Goal: Task Accomplishment & Management: Use online tool/utility

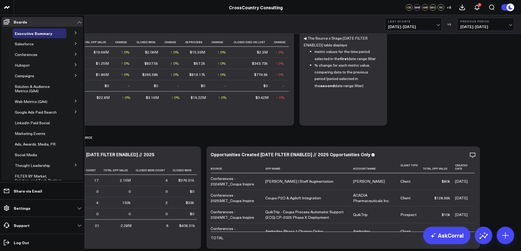
click at [74, 32] on icon at bounding box center [75, 32] width 3 height 3
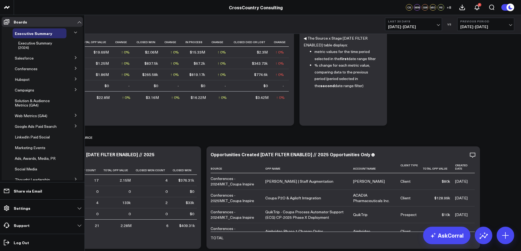
click at [74, 57] on icon at bounding box center [75, 57] width 3 height 3
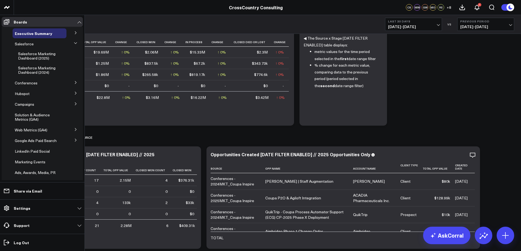
click at [71, 85] on button at bounding box center [76, 82] width 14 height 8
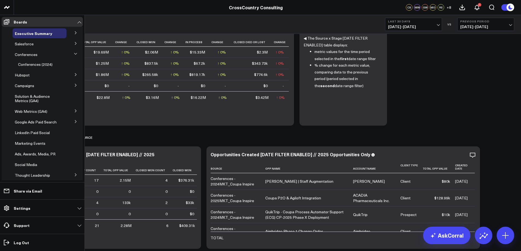
click at [74, 111] on icon at bounding box center [75, 110] width 3 height 3
click at [74, 130] on icon at bounding box center [75, 131] width 3 height 3
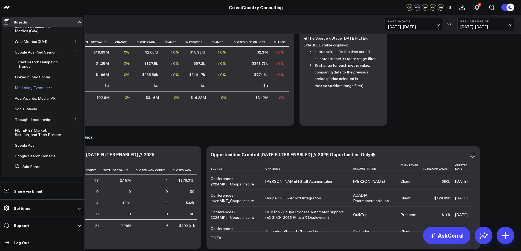
scroll to position [69, 0]
click at [72, 117] on button at bounding box center [76, 119] width 14 height 8
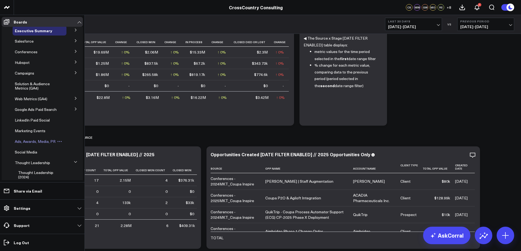
scroll to position [0, 0]
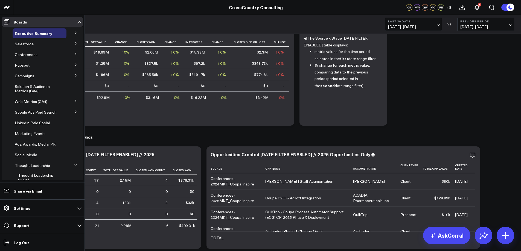
click at [71, 63] on button at bounding box center [76, 64] width 14 height 8
click at [71, 88] on button at bounding box center [76, 85] width 14 height 8
click at [69, 63] on button at bounding box center [76, 64] width 14 height 8
click at [70, 55] on button at bounding box center [76, 54] width 14 height 8
click at [69, 45] on button at bounding box center [76, 43] width 14 height 8
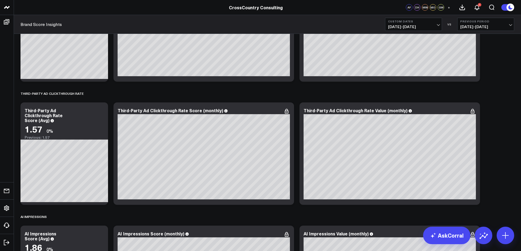
scroll to position [1634, 0]
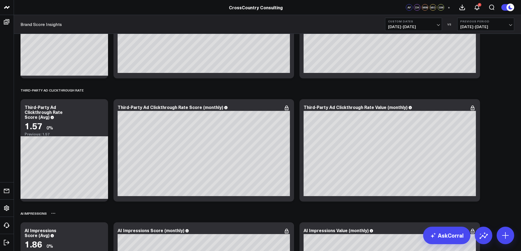
click at [268, 213] on div "AI Impressions" at bounding box center [268, 213] width 494 height 13
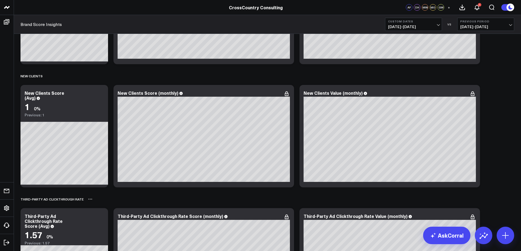
scroll to position [1525, 0]
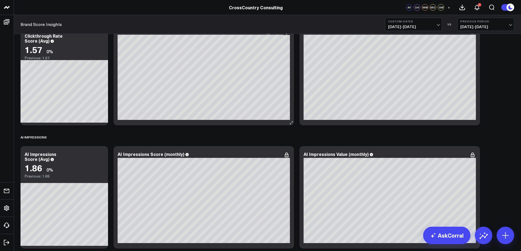
scroll to position [1683, 0]
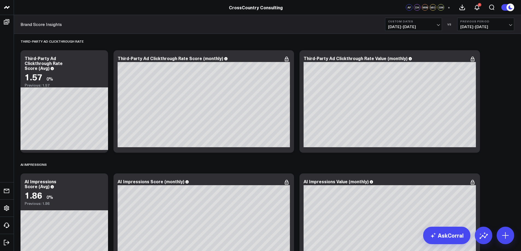
click at [410, 26] on span "07/01/25 - 07/31/25" at bounding box center [413, 27] width 51 height 4
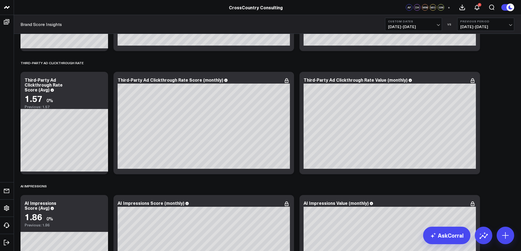
scroll to position [1652, 0]
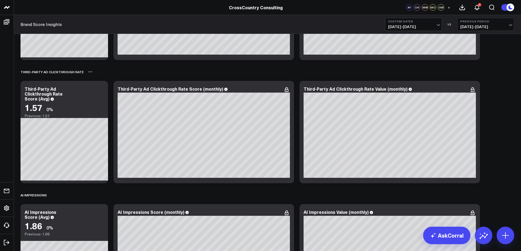
drag, startPoint x: 231, startPoint y: 92, endPoint x: 233, endPoint y: 77, distance: 15.2
click at [233, 77] on div "Third-Party Ad Clickthrough Rate" at bounding box center [268, 72] width 494 height 13
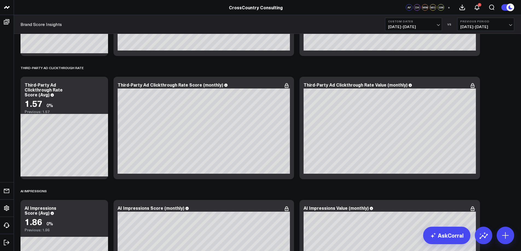
scroll to position [1661, 0]
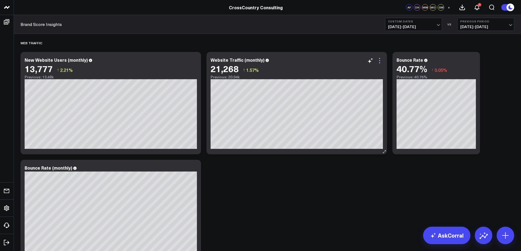
click at [378, 62] on icon at bounding box center [379, 60] width 7 height 7
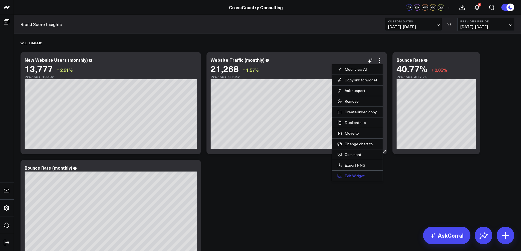
click at [352, 174] on button "Edit Widget" at bounding box center [358, 176] width 40 height 5
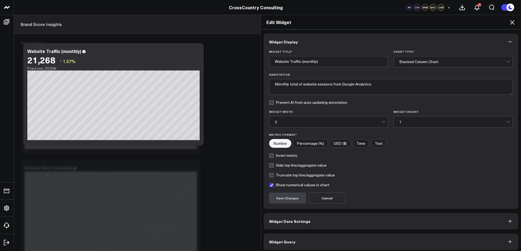
scroll to position [3, 0]
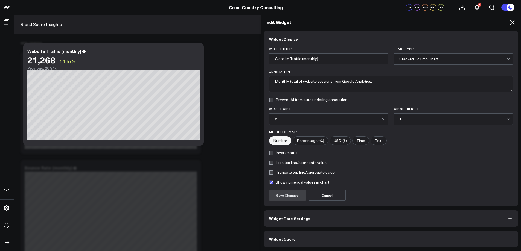
click at [295, 238] on button "Widget Query" at bounding box center [391, 239] width 255 height 16
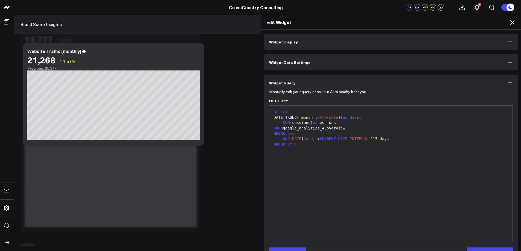
scroll to position [109, 0]
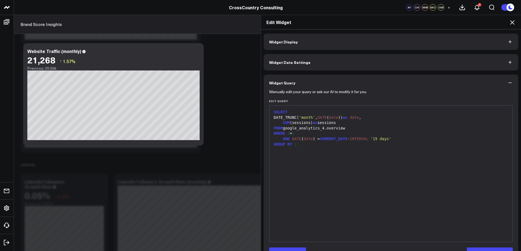
click at [515, 21] on icon at bounding box center [512, 22] width 7 height 7
